Goal: Information Seeking & Learning: Learn about a topic

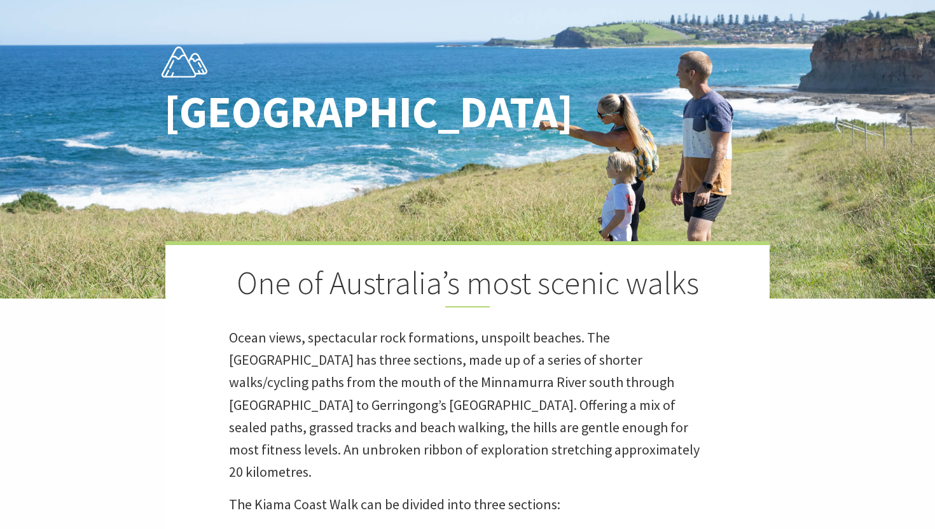
scroll to position [396, 932]
click at [397, 461] on div "One of Australia’s most scenic walks Ocean views, spectacular rock formations, …" at bounding box center [467, 483] width 604 height 484
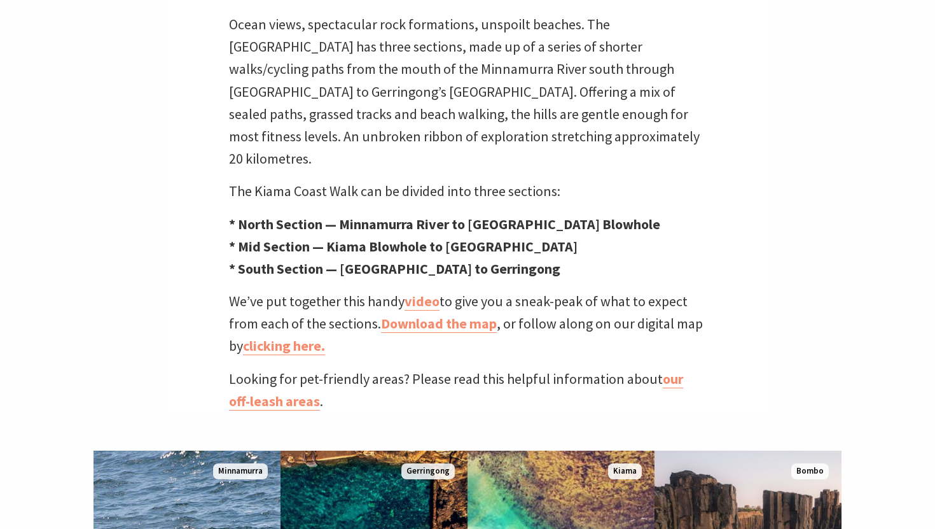
scroll to position [320, 0]
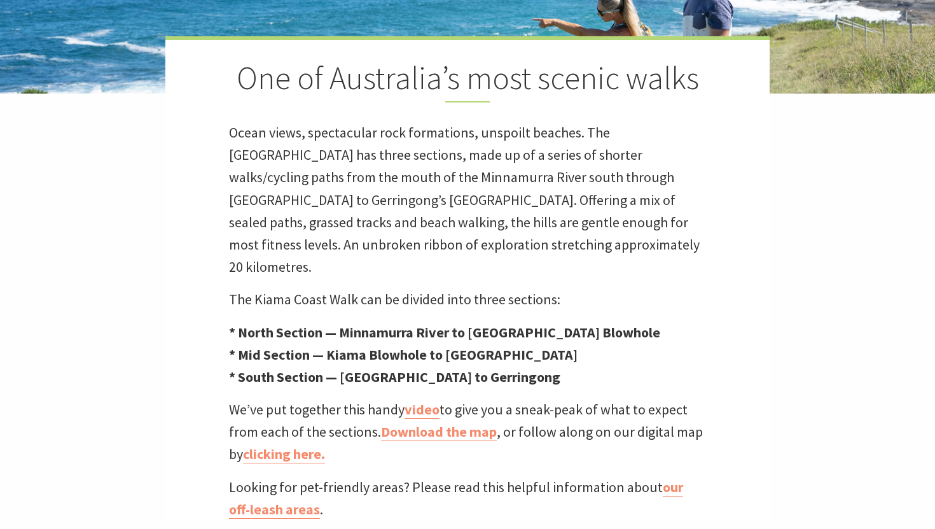
click at [333, 214] on p "Ocean views, spectacular rock formations, unspoilt beaches. The [GEOGRAPHIC_DAT…" at bounding box center [467, 200] width 477 height 157
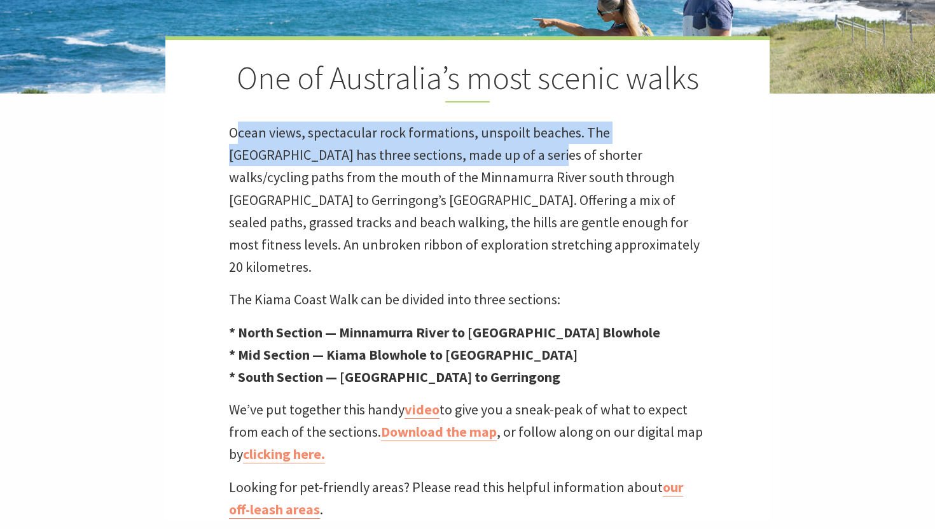
drag, startPoint x: 235, startPoint y: 131, endPoint x: 481, endPoint y: 156, distance: 246.8
click at [481, 156] on p "Ocean views, spectacular rock formations, unspoilt beaches. The [GEOGRAPHIC_DAT…" at bounding box center [467, 200] width 477 height 157
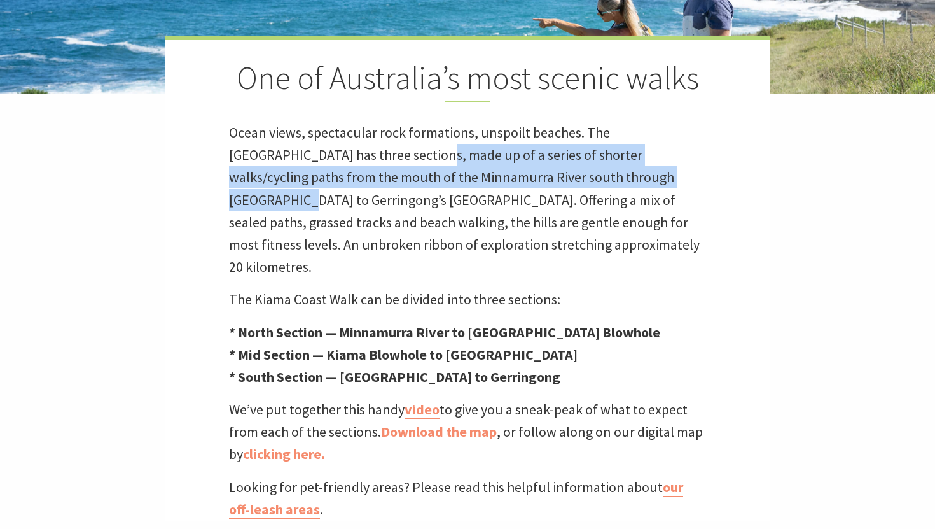
drag, startPoint x: 363, startPoint y: 160, endPoint x: 609, endPoint y: 171, distance: 245.8
click at [609, 171] on p "Ocean views, spectacular rock formations, unspoilt beaches. The [GEOGRAPHIC_DAT…" at bounding box center [467, 200] width 477 height 157
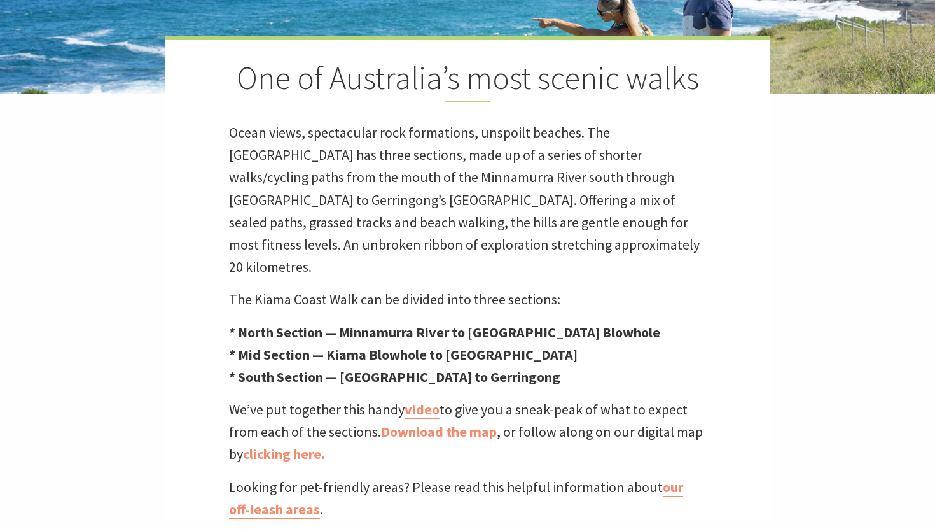
click at [508, 180] on p "Ocean views, spectacular rock formations, unspoilt beaches. The [GEOGRAPHIC_DAT…" at bounding box center [467, 200] width 477 height 157
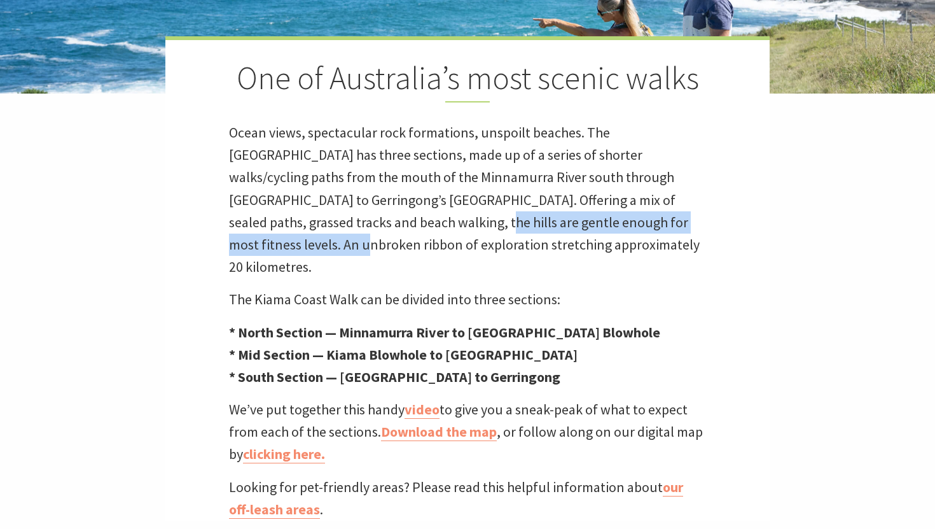
drag, startPoint x: 285, startPoint y: 214, endPoint x: 629, endPoint y: 228, distance: 344.5
click at [629, 227] on p "Ocean views, spectacular rock formations, unspoilt beaches. The [GEOGRAPHIC_DAT…" at bounding box center [467, 200] width 477 height 157
click at [629, 228] on p "Ocean views, spectacular rock formations, unspoilt beaches. The [GEOGRAPHIC_DAT…" at bounding box center [467, 200] width 477 height 157
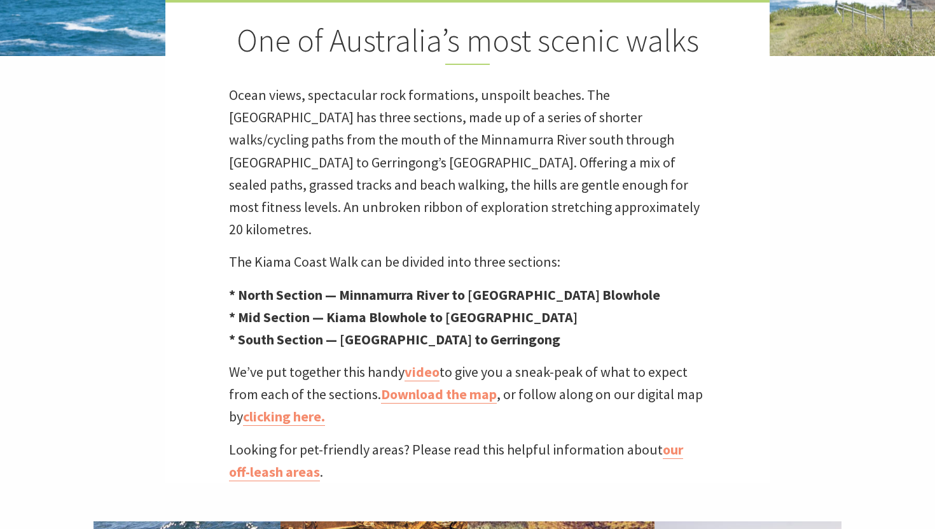
scroll to position [367, 0]
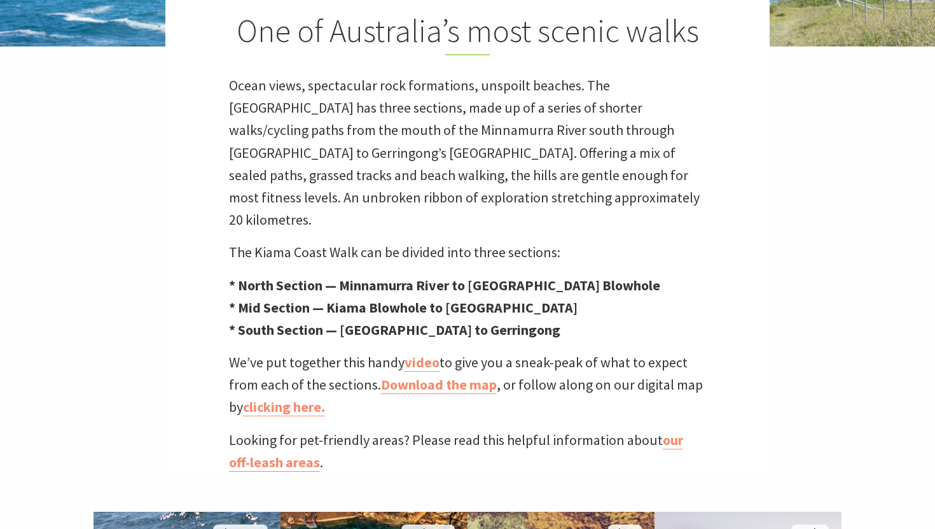
click at [489, 241] on p "The Kiama Coast Walk can be divided into three sections:" at bounding box center [467, 252] width 477 height 22
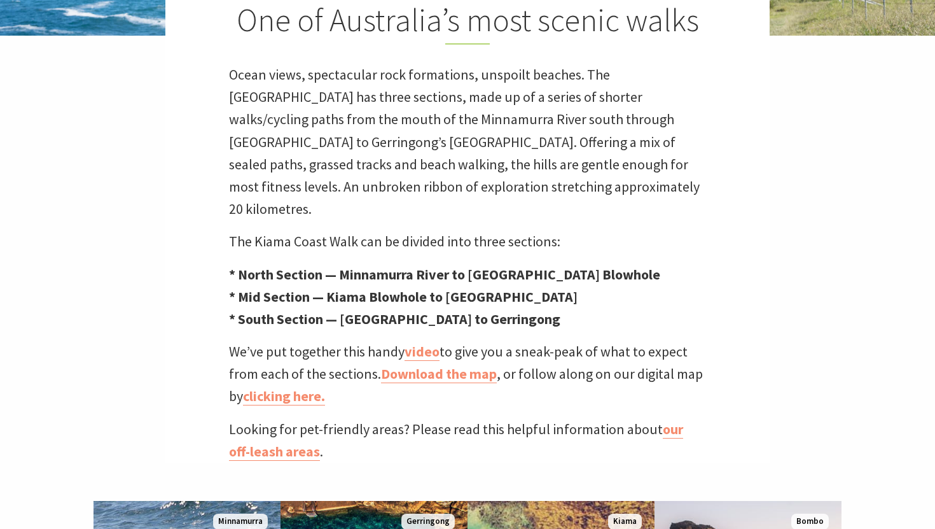
scroll to position [379, 0]
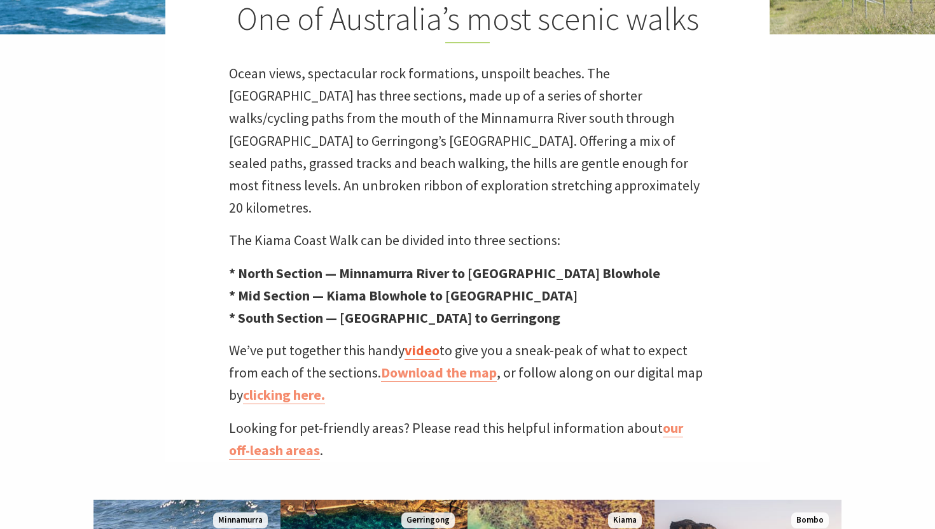
click at [421, 341] on link "video" at bounding box center [422, 350] width 35 height 18
